Goal: Check status: Check status

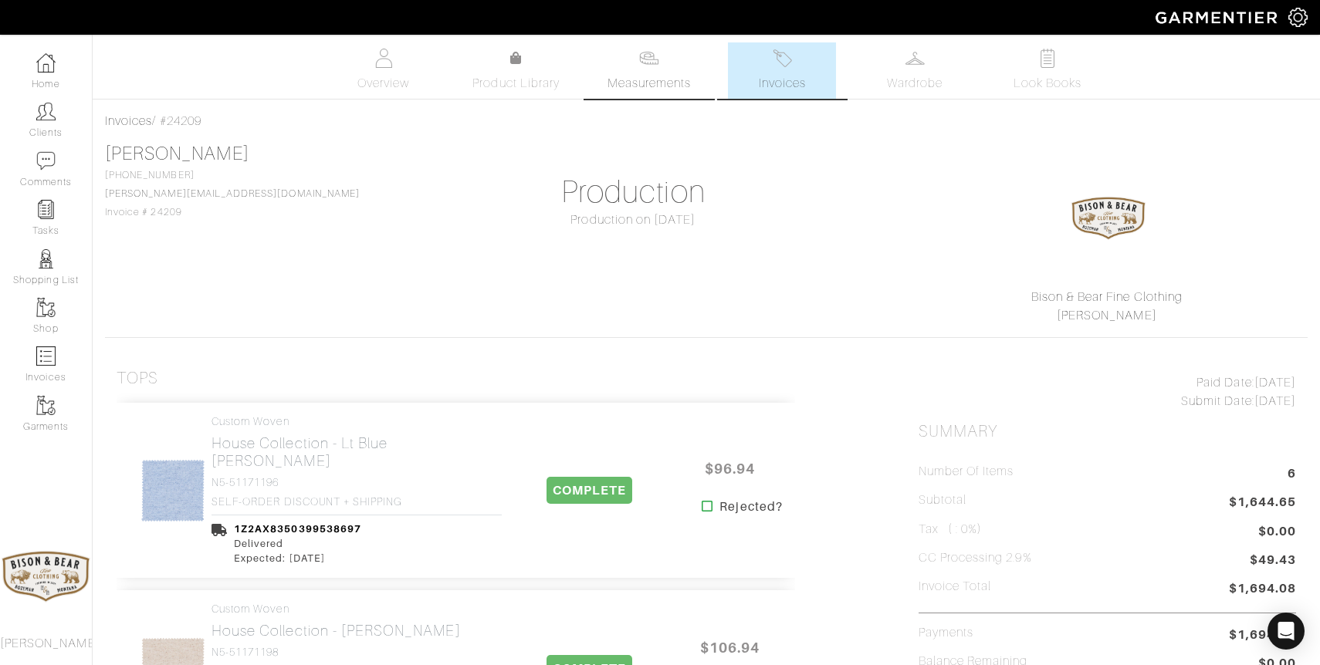
click at [649, 82] on span "Measurements" at bounding box center [649, 83] width 84 height 19
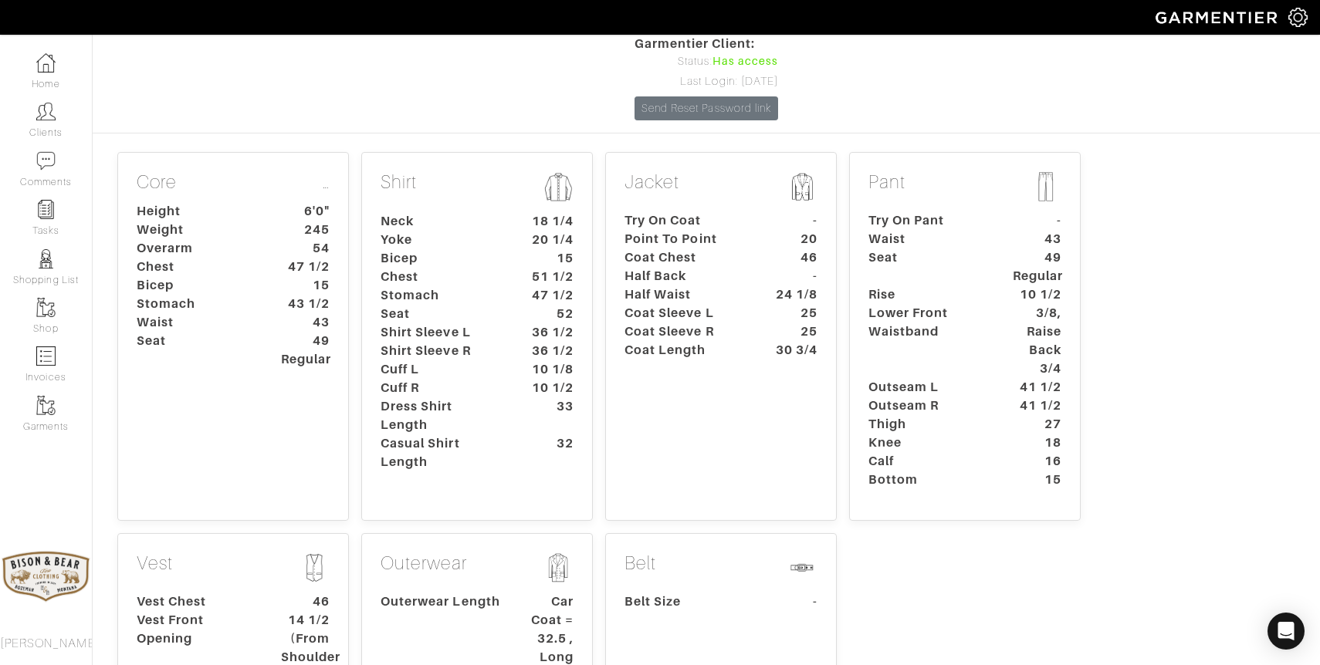
scroll to position [103, 0]
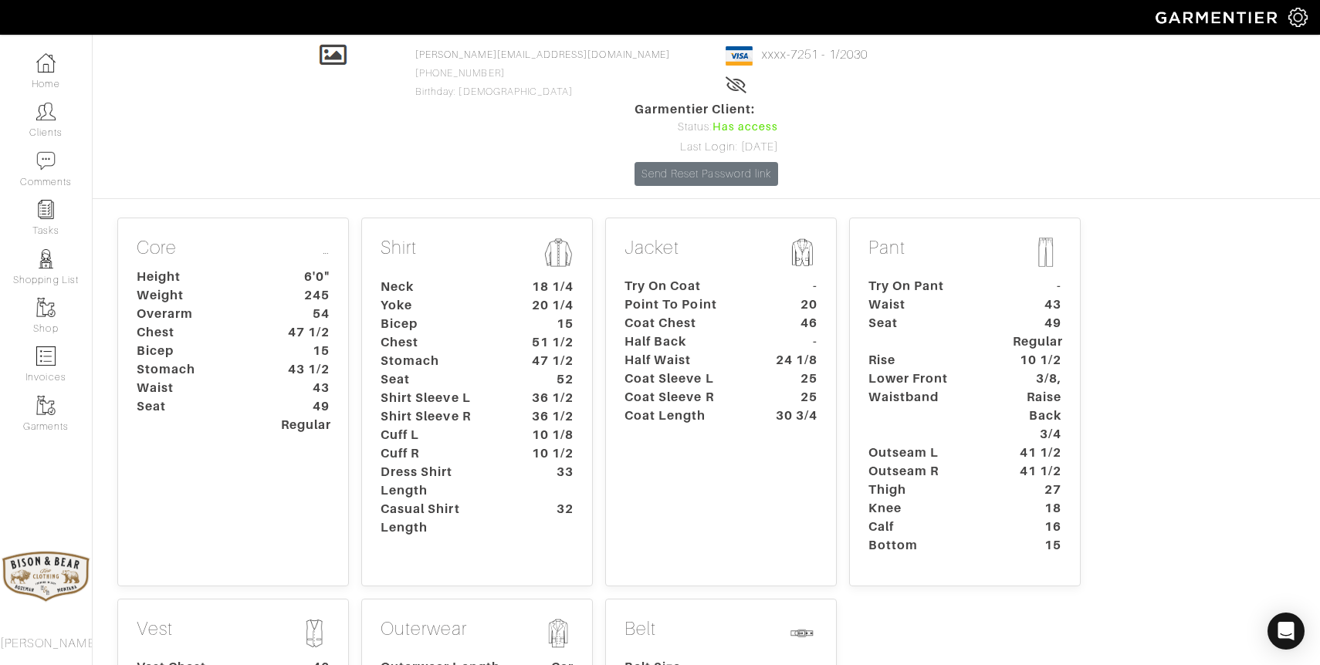
click at [182, 411] on div "Core … Height 6'0" Weight 245 Overarm 54 Chest 47 1/2 Bicep 15 Stomach 43 1/2 W…" at bounding box center [233, 402] width 232 height 369
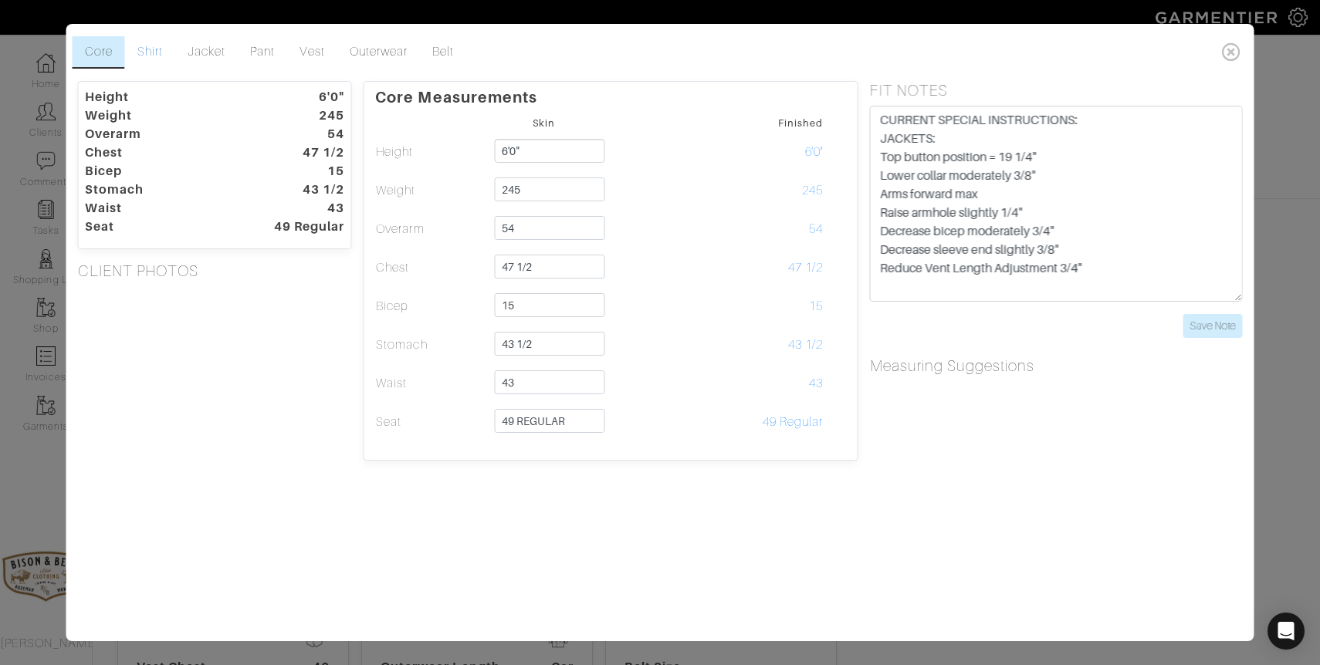
click at [147, 57] on link "Shirt" at bounding box center [150, 52] width 50 height 32
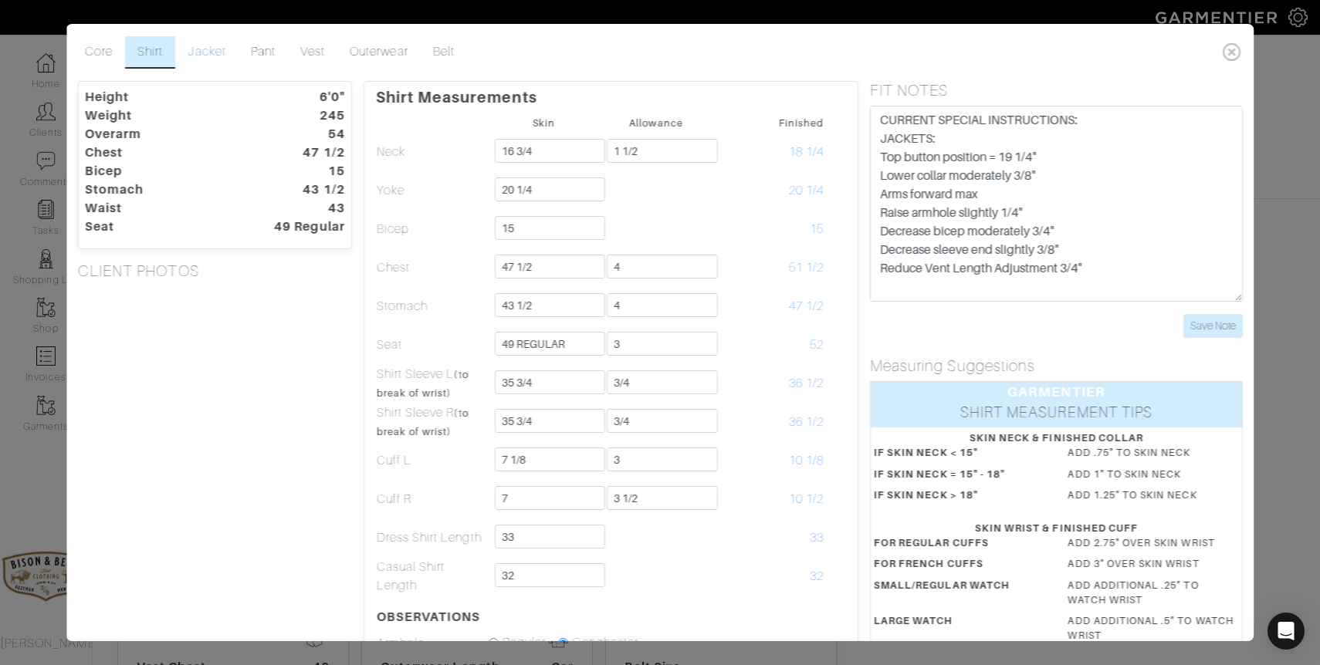
click at [211, 57] on link "Jacket" at bounding box center [206, 52] width 63 height 32
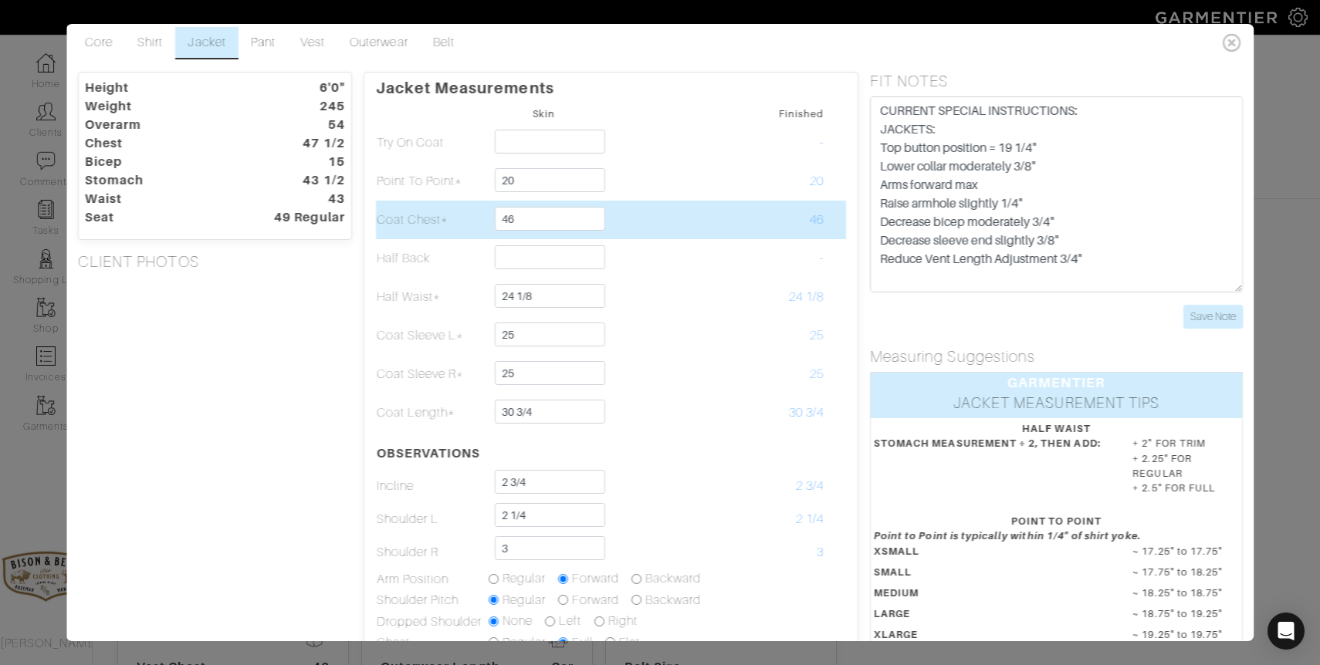
scroll to position [0, 0]
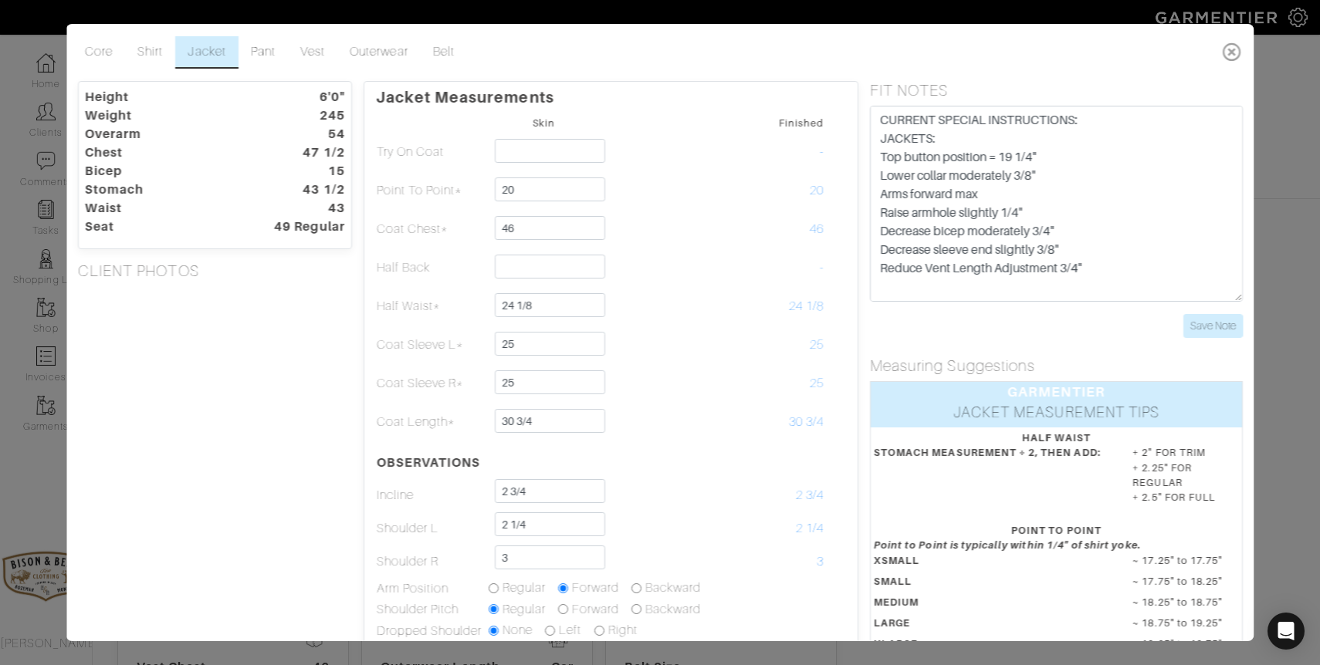
click at [1234, 59] on icon at bounding box center [1232, 51] width 32 height 31
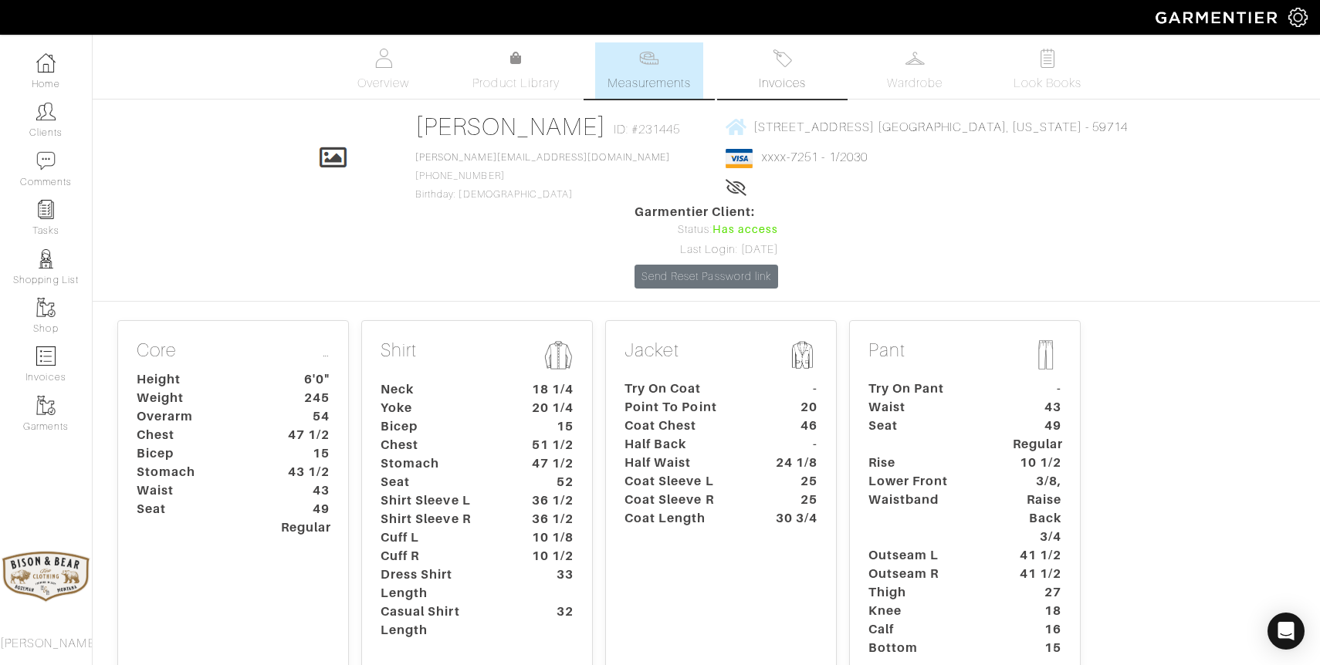
click at [798, 80] on span "Invoices" at bounding box center [782, 83] width 47 height 19
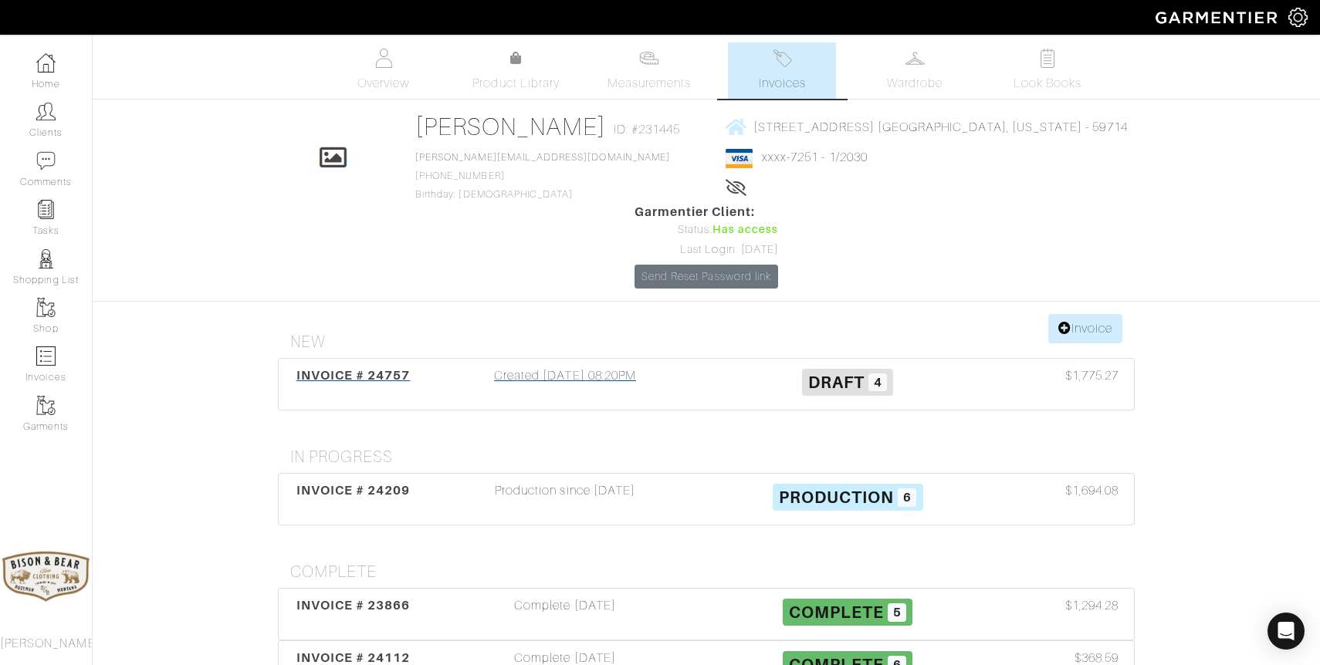
click at [553, 367] on div "Created [DATE] 08:20PM" at bounding box center [565, 385] width 282 height 36
